Goal: Task Accomplishment & Management: Complete application form

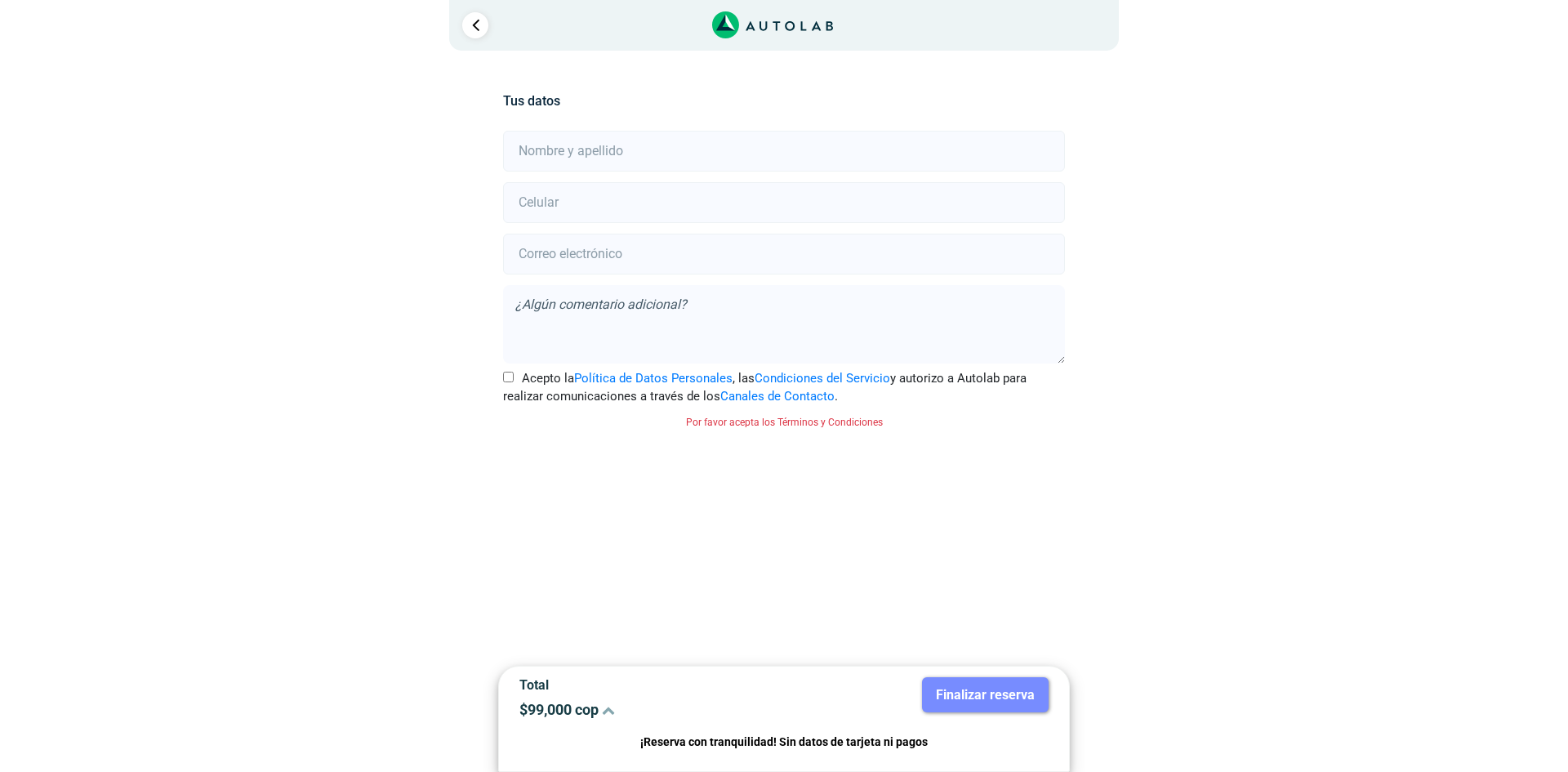
click at [615, 146] on input "text" at bounding box center [783, 151] width 561 height 41
type input "[PERSON_NAME]"
click at [549, 211] on input "number" at bounding box center [783, 203] width 561 height 41
type input "3206451391"
click at [580, 242] on input "email" at bounding box center [783, 254] width 561 height 41
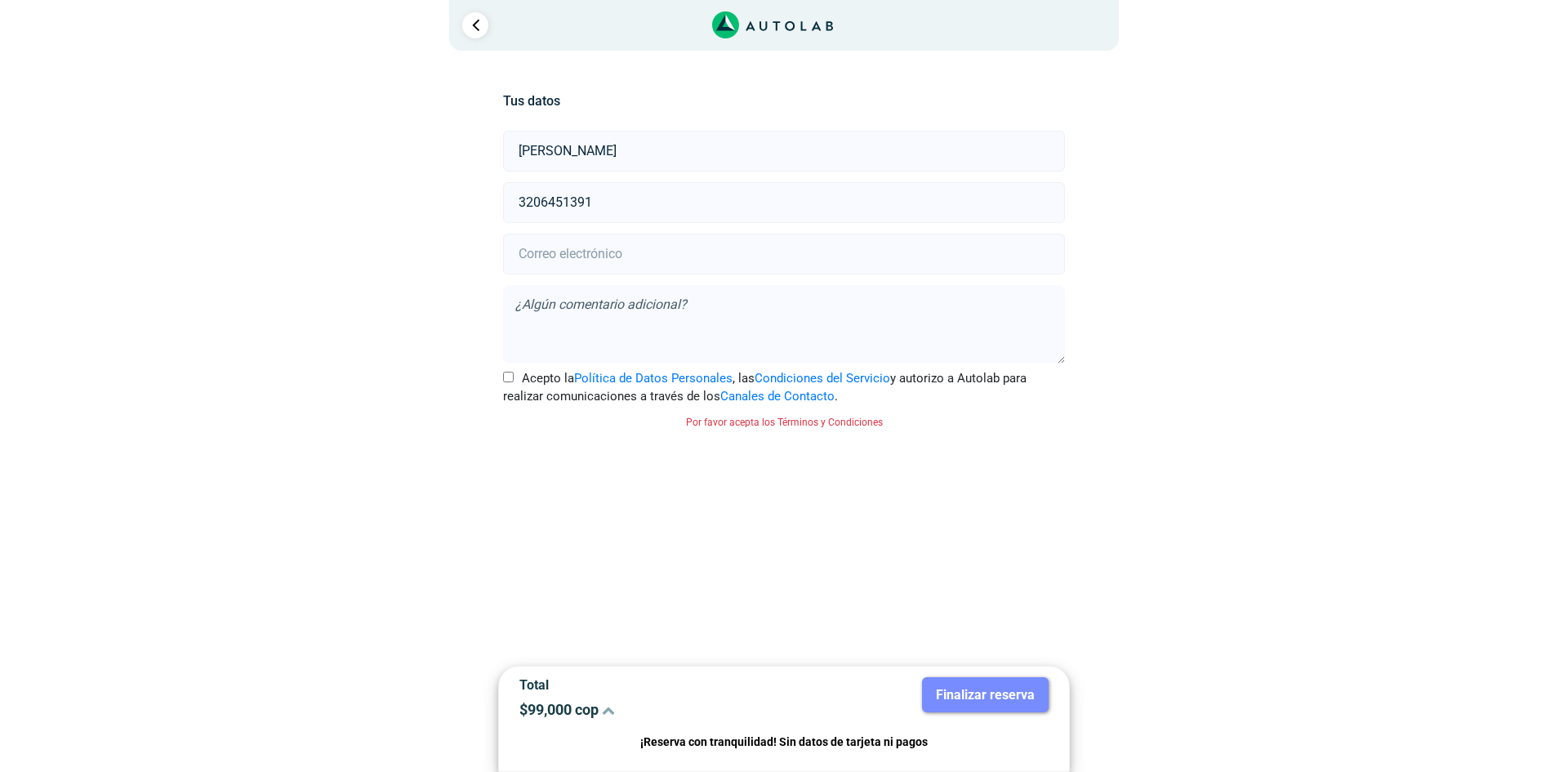
click at [763, 253] on input "email" at bounding box center [783, 254] width 561 height 41
paste input "[EMAIL_ADDRESS][DOMAIN_NAME]"
type input "[EMAIL_ADDRESS][DOMAIN_NAME]"
click at [718, 302] on textarea at bounding box center [783, 325] width 561 height 78
type textarea "PINTURA BOMPER TRASERO CON ARREGLO DE RALLONES"
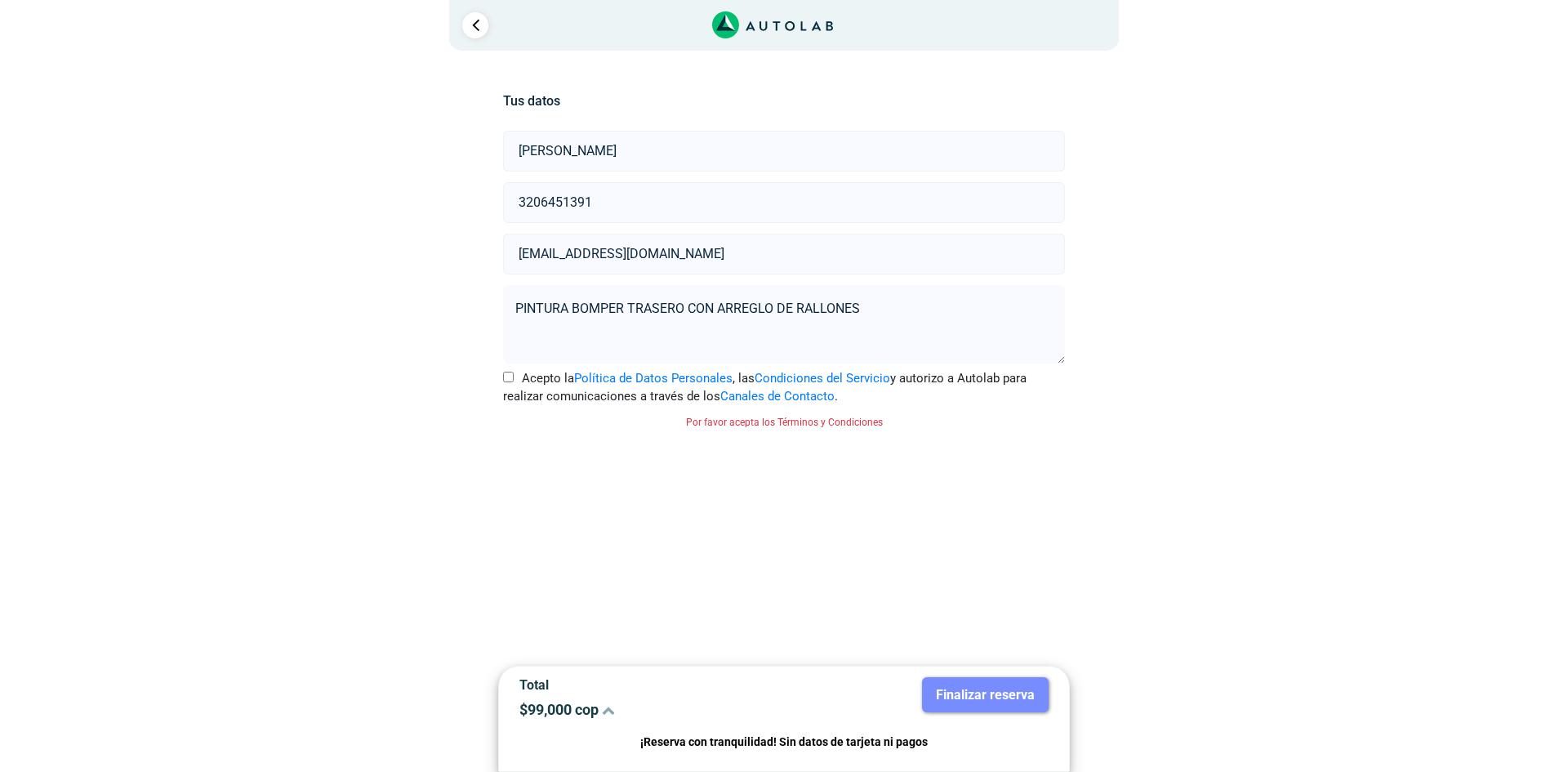
click at [510, 375] on input "Acepto la Política de Datos Personales , las Condiciones del Servicio y autoriz…" at bounding box center [508, 377] width 11 height 11
checkbox input "true"
click at [998, 704] on button "Finalizar reserva" at bounding box center [985, 696] width 126 height 36
